Goal: Use online tool/utility: Utilize a website feature to perform a specific function

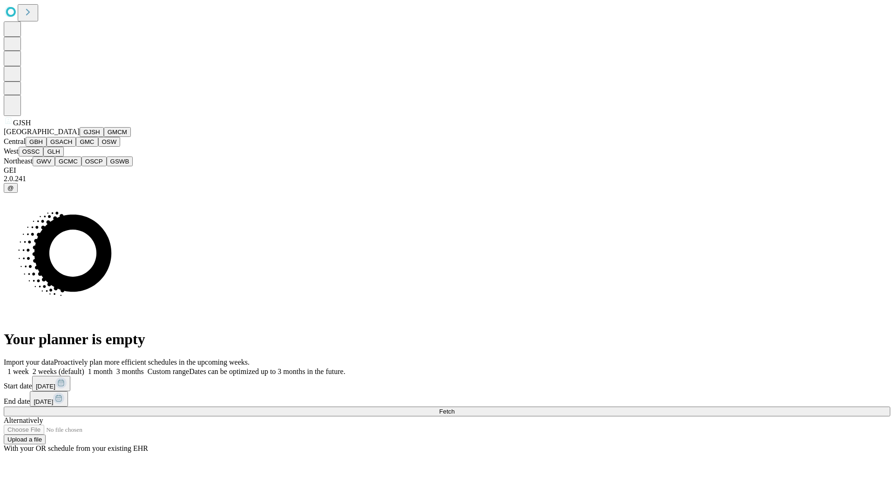
click at [80, 137] on button "GJSH" at bounding box center [92, 132] width 24 height 10
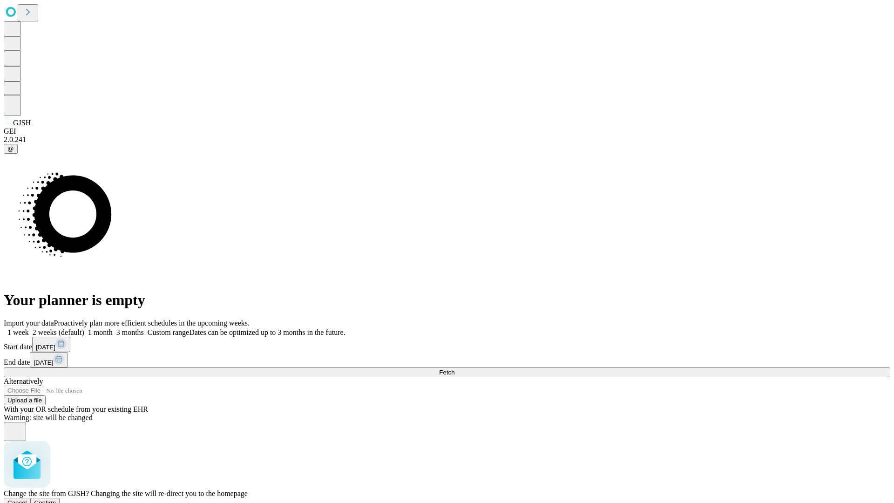
click at [56, 499] on span "Confirm" at bounding box center [45, 502] width 22 height 7
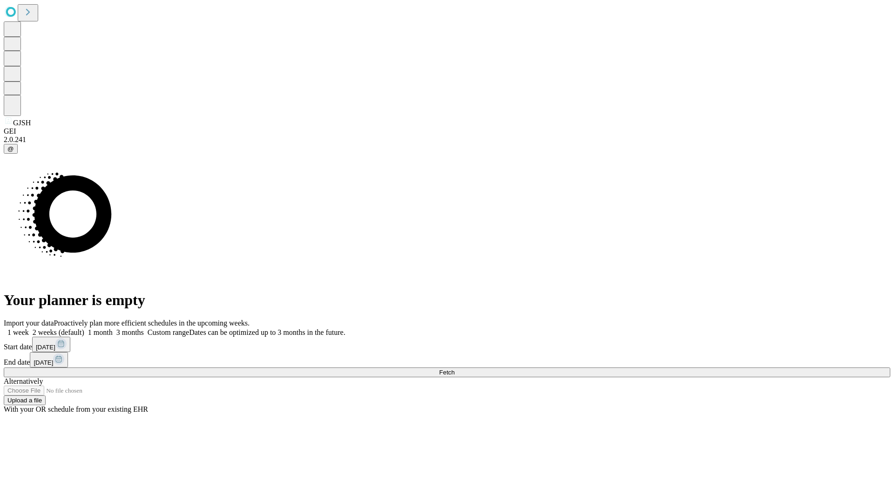
click at [113, 328] on label "1 month" at bounding box center [98, 332] width 28 height 8
click at [455, 369] on span "Fetch" at bounding box center [446, 372] width 15 height 7
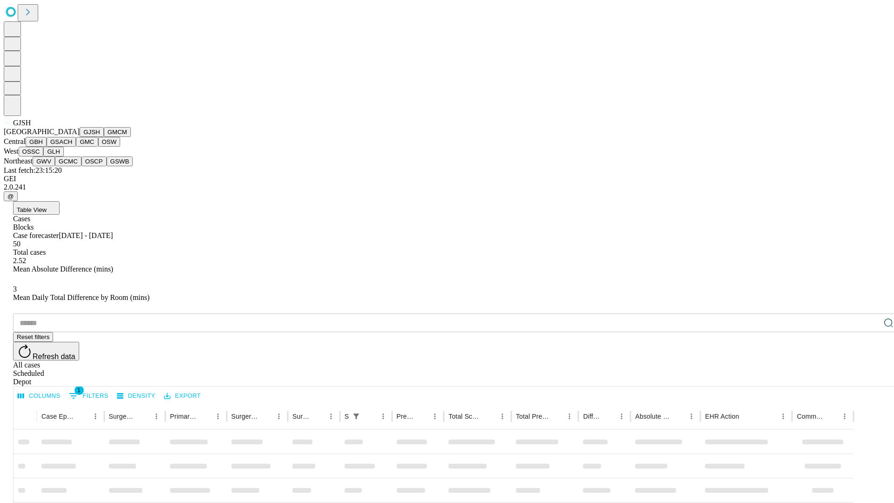
click at [104, 137] on button "GMCM" at bounding box center [117, 132] width 27 height 10
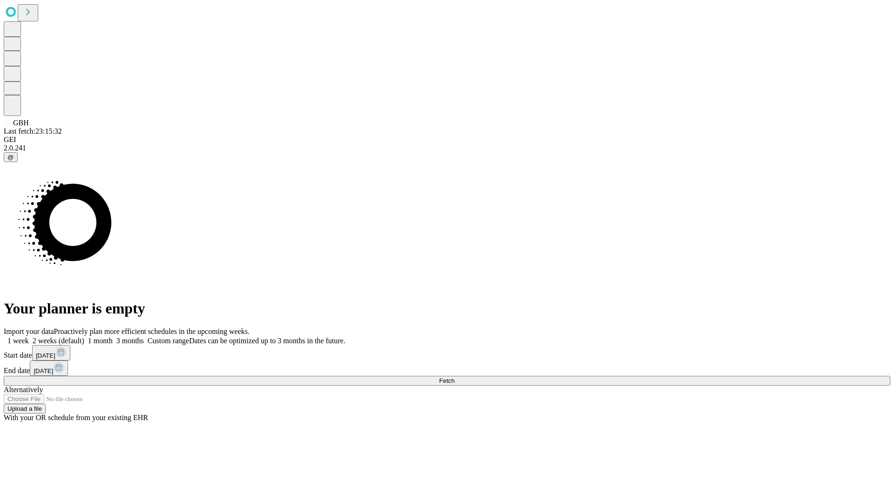
click at [113, 337] on label "1 month" at bounding box center [98, 341] width 28 height 8
click at [455, 377] on span "Fetch" at bounding box center [446, 380] width 15 height 7
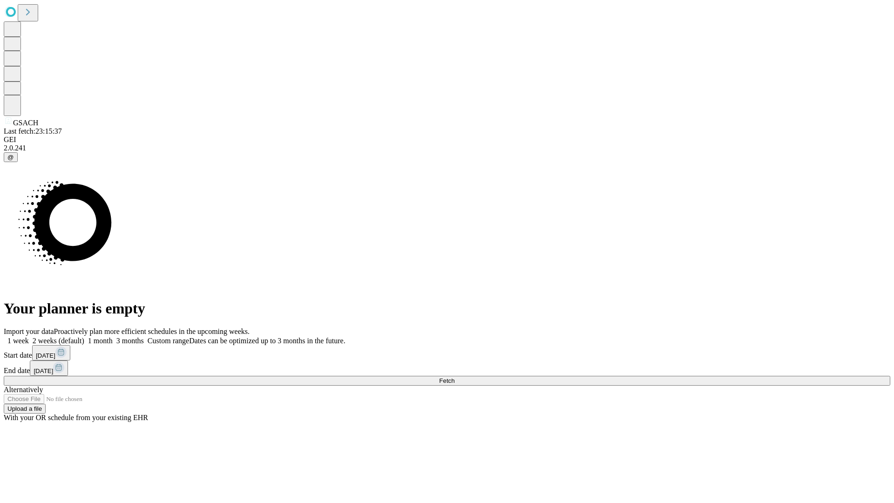
click at [113, 337] on label "1 month" at bounding box center [98, 341] width 28 height 8
click at [455, 377] on span "Fetch" at bounding box center [446, 380] width 15 height 7
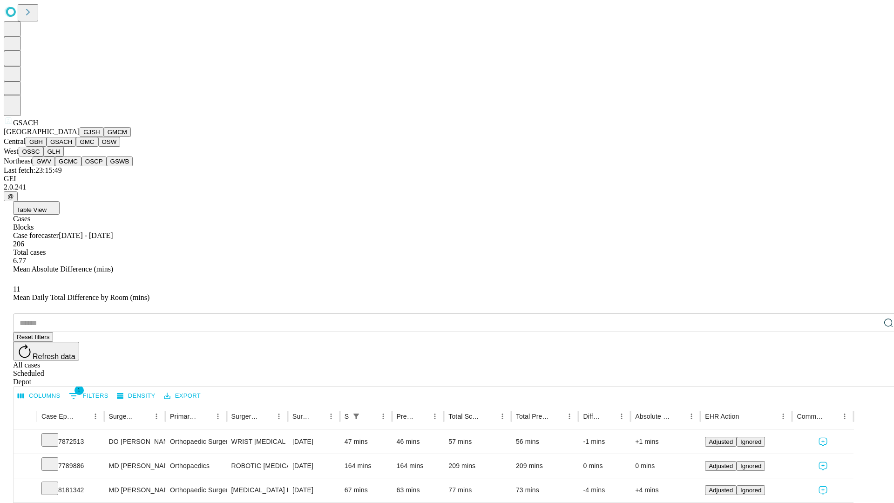
click at [76, 147] on button "GMC" at bounding box center [87, 142] width 22 height 10
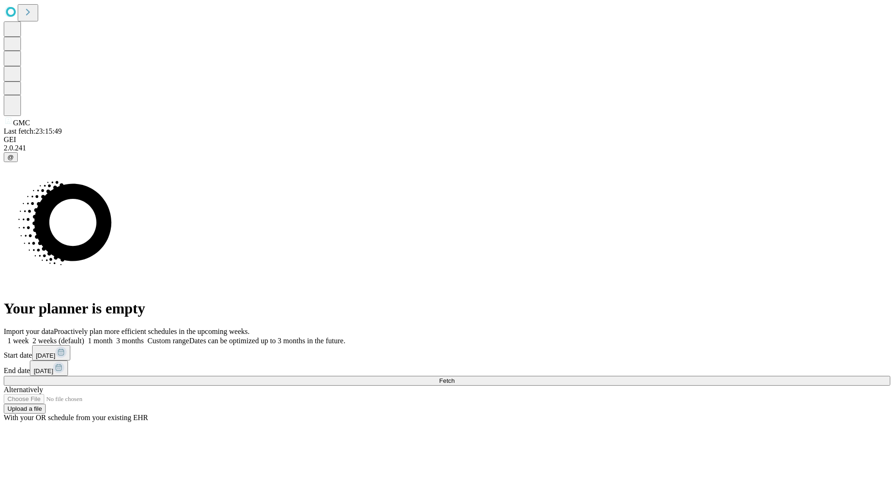
click at [455, 377] on span "Fetch" at bounding box center [446, 380] width 15 height 7
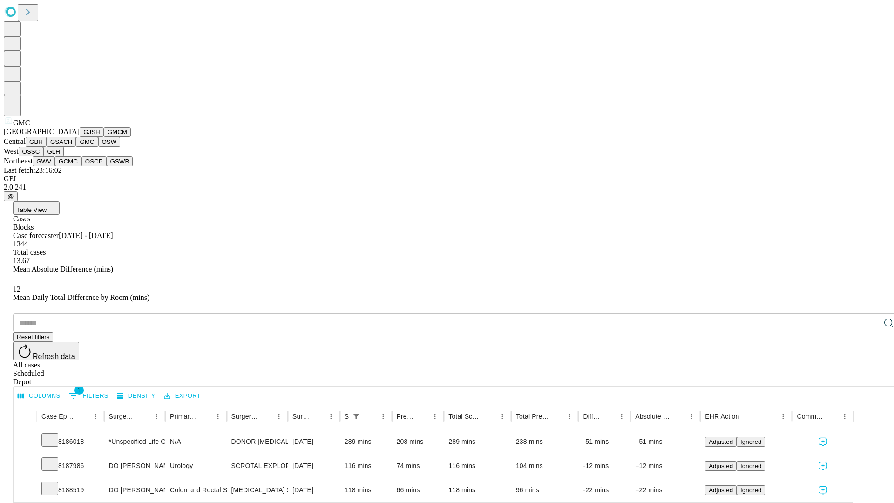
click at [98, 147] on button "OSW" at bounding box center [109, 142] width 22 height 10
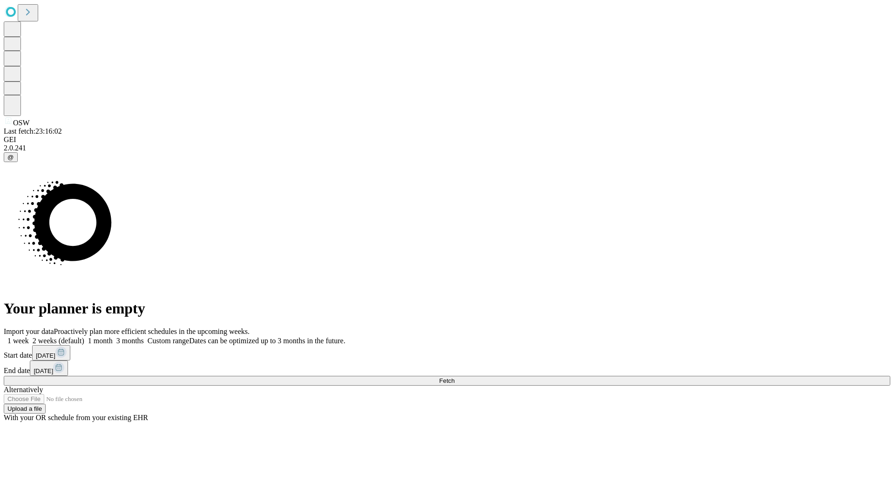
click at [113, 337] on label "1 month" at bounding box center [98, 341] width 28 height 8
click at [455, 377] on span "Fetch" at bounding box center [446, 380] width 15 height 7
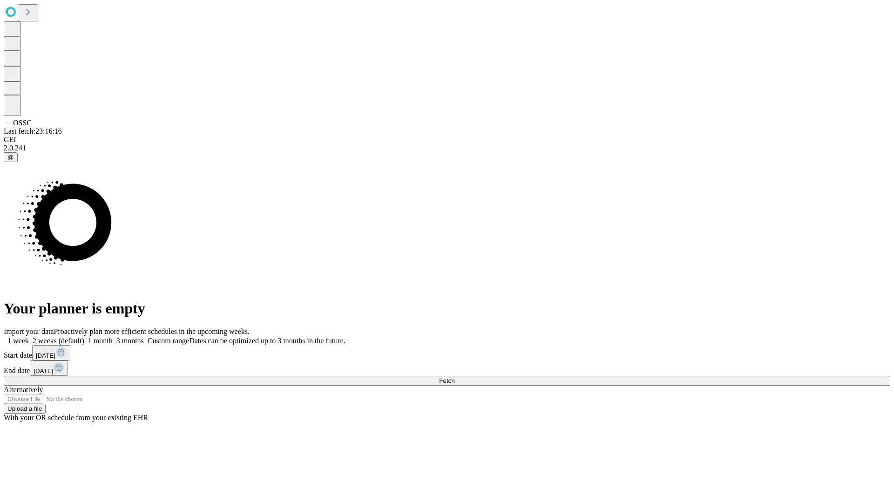
click at [113, 337] on label "1 month" at bounding box center [98, 341] width 28 height 8
click at [455, 377] on span "Fetch" at bounding box center [446, 380] width 15 height 7
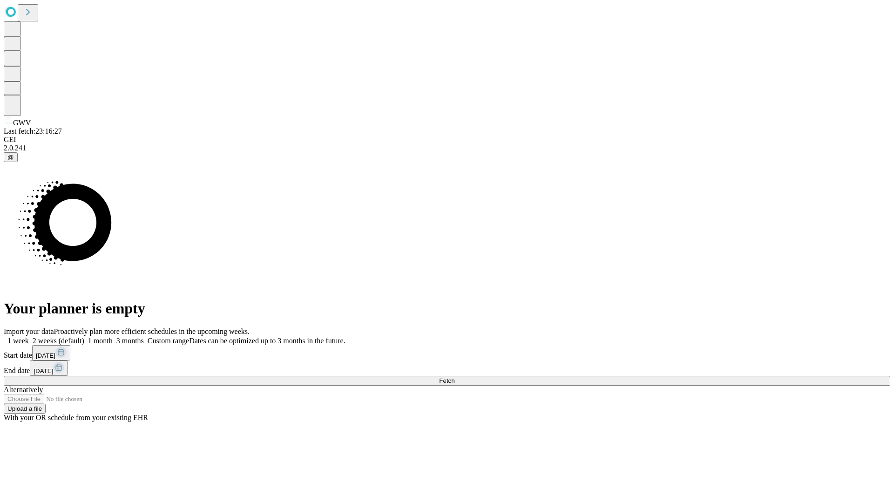
click at [455, 377] on span "Fetch" at bounding box center [446, 380] width 15 height 7
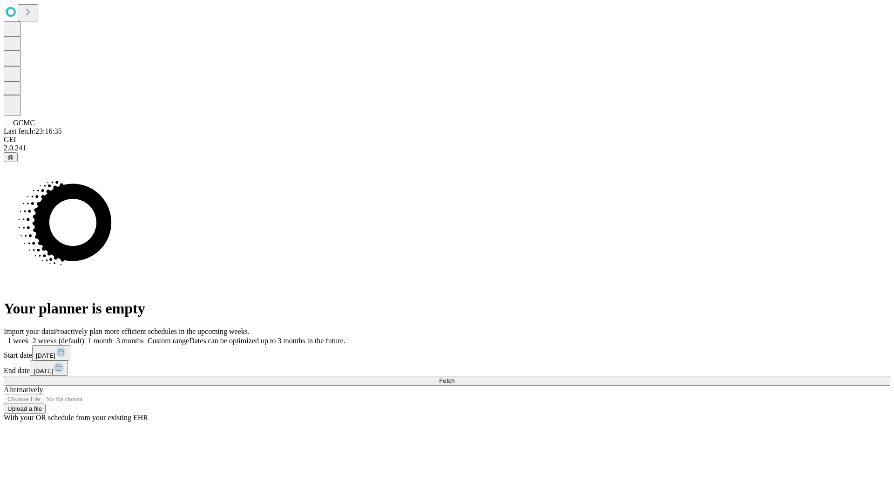
click at [113, 337] on label "1 month" at bounding box center [98, 341] width 28 height 8
click at [455, 377] on span "Fetch" at bounding box center [446, 380] width 15 height 7
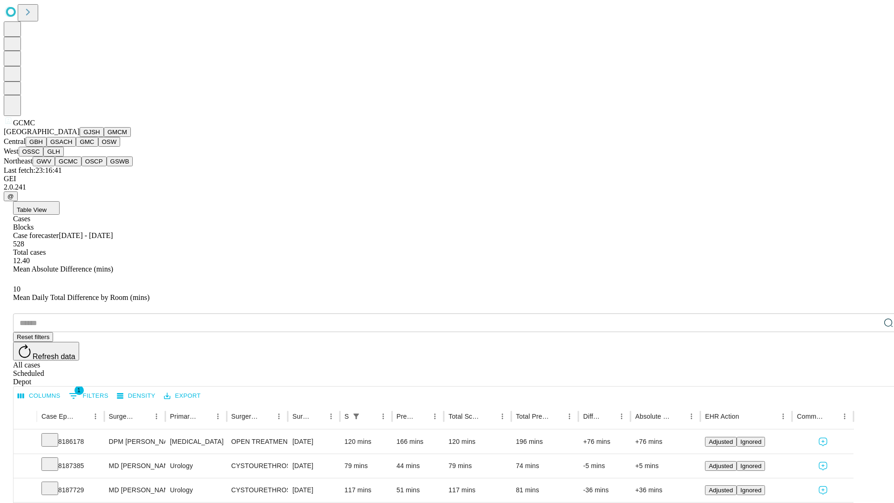
click at [82, 166] on button "OSCP" at bounding box center [94, 162] width 25 height 10
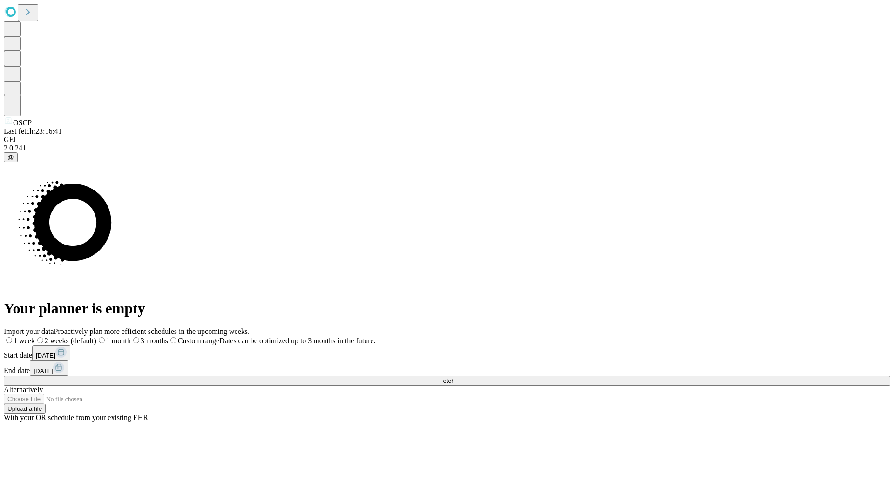
click at [131, 337] on label "1 month" at bounding box center [113, 341] width 34 height 8
click at [455, 377] on span "Fetch" at bounding box center [446, 380] width 15 height 7
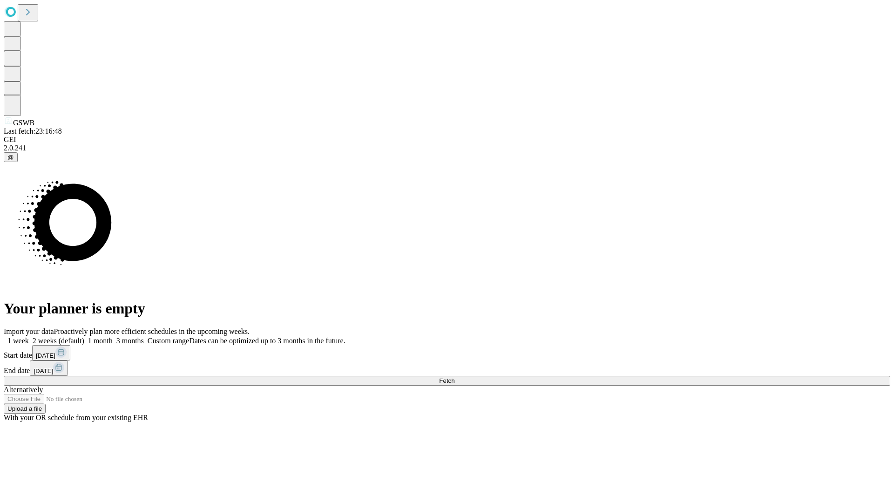
click at [113, 337] on label "1 month" at bounding box center [98, 341] width 28 height 8
click at [455, 377] on span "Fetch" at bounding box center [446, 380] width 15 height 7
